Goal: Task Accomplishment & Management: Use online tool/utility

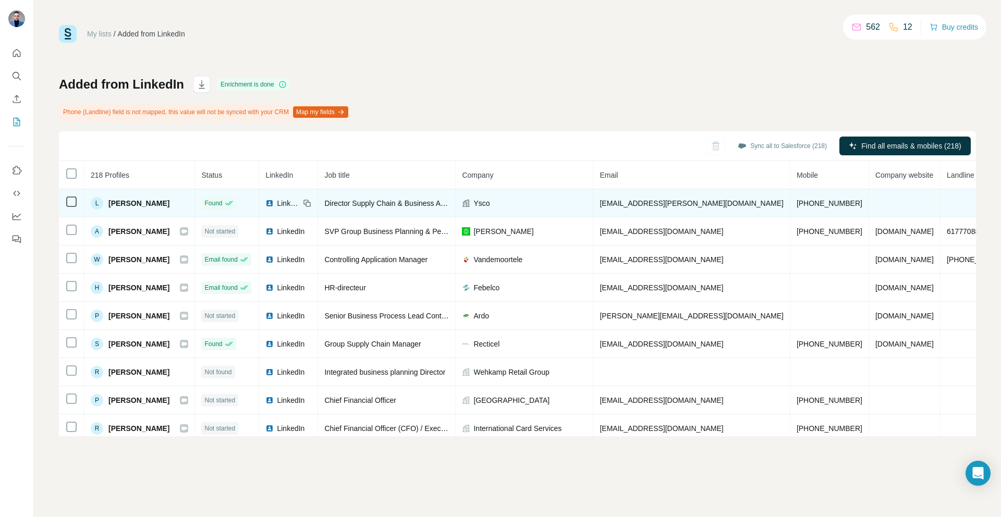
click at [489, 203] on span "Ysco" at bounding box center [481, 203] width 16 height 10
click at [491, 203] on div "Ysco" at bounding box center [524, 203] width 125 height 10
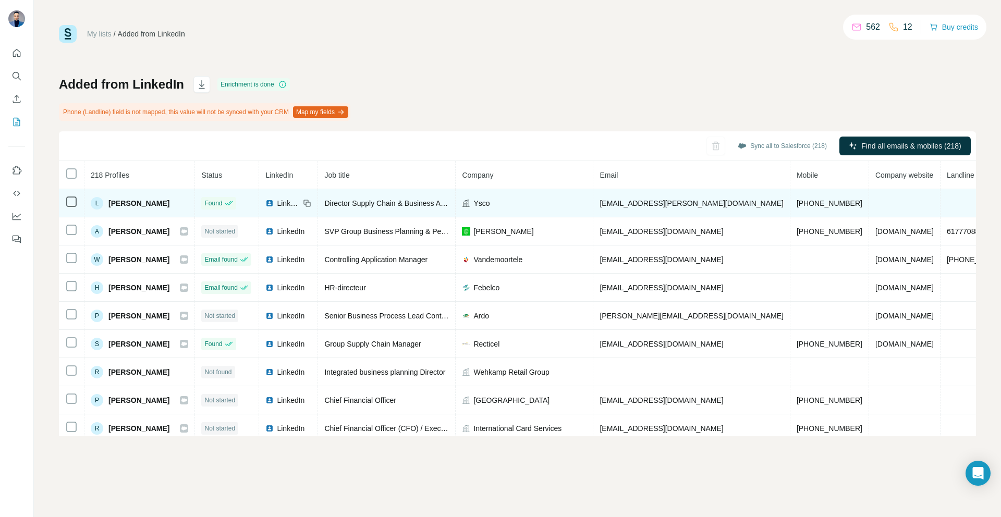
click at [132, 208] on div "[PERSON_NAME]" at bounding box center [130, 203] width 79 height 13
click at [132, 204] on span "[PERSON_NAME]" at bounding box center [138, 203] width 61 height 10
click at [169, 205] on div "[PERSON_NAME]" at bounding box center [139, 203] width 97 height 13
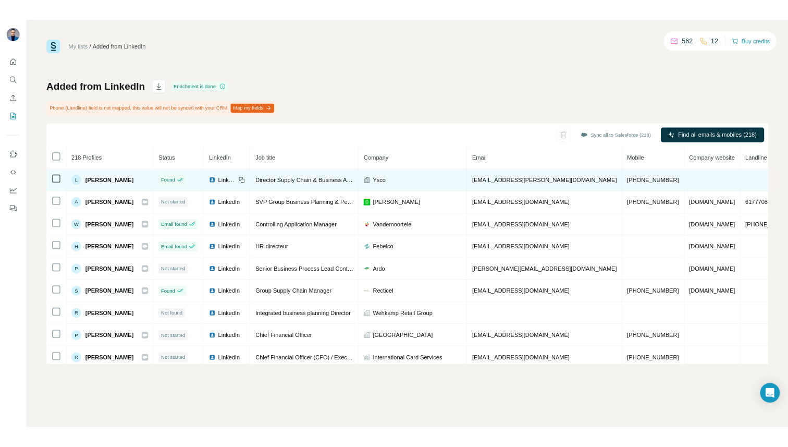
scroll to position [0, 32]
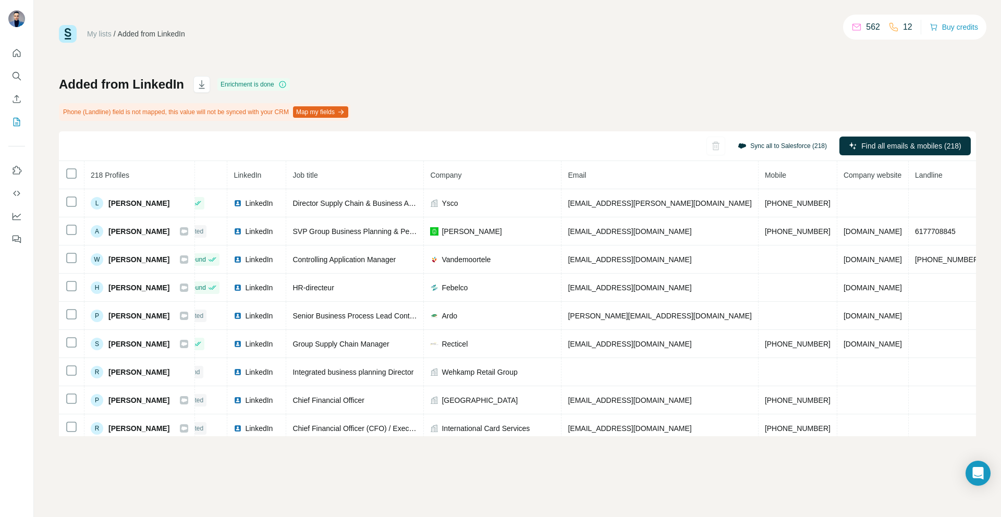
click at [765, 144] on button "Sync all to Salesforce (218)" at bounding box center [782, 146] width 104 height 16
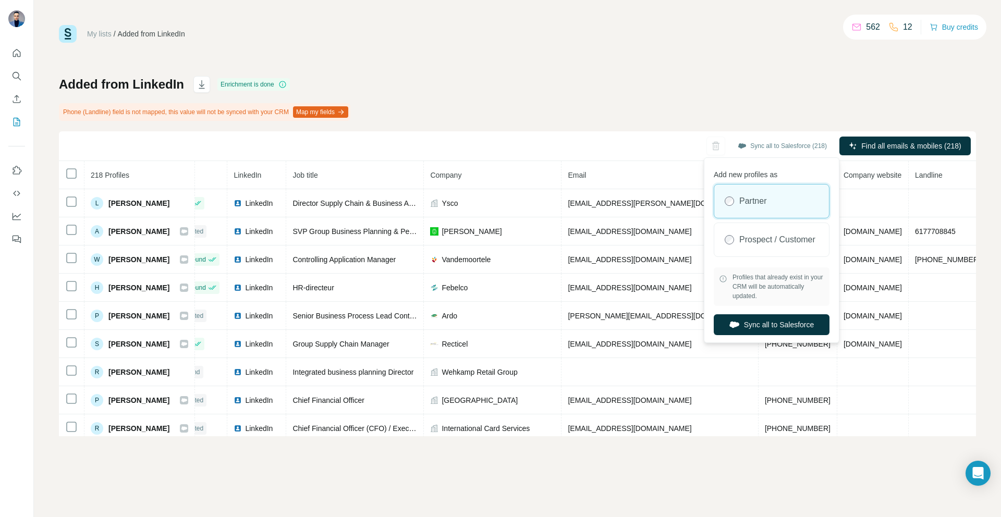
click at [652, 154] on div "Sync all to Salesforce (218) Find all emails & mobiles (218)" at bounding box center [517, 146] width 917 height 30
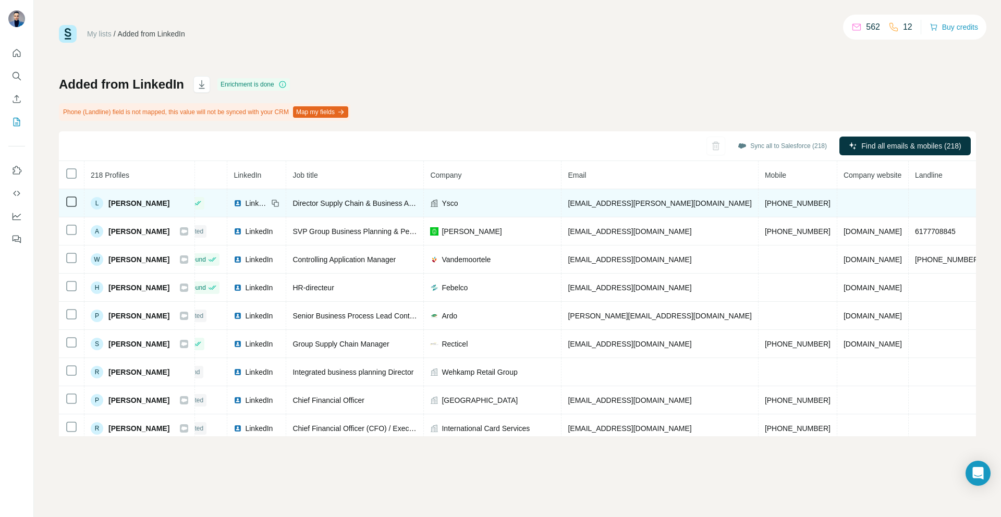
click at [438, 201] on icon at bounding box center [434, 203] width 8 height 8
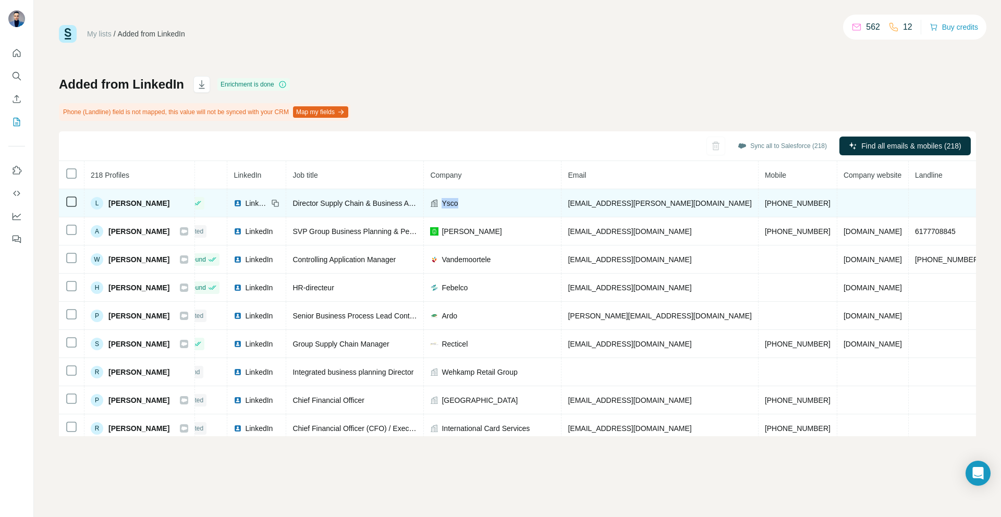
click at [438, 201] on icon at bounding box center [434, 203] width 8 height 8
